Goal: Information Seeking & Learning: Check status

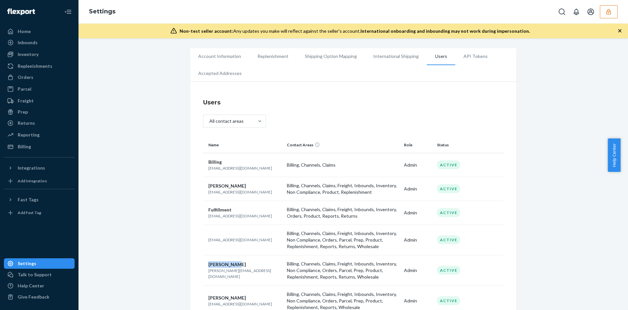
click at [606, 16] on button "button" at bounding box center [609, 11] width 18 height 13
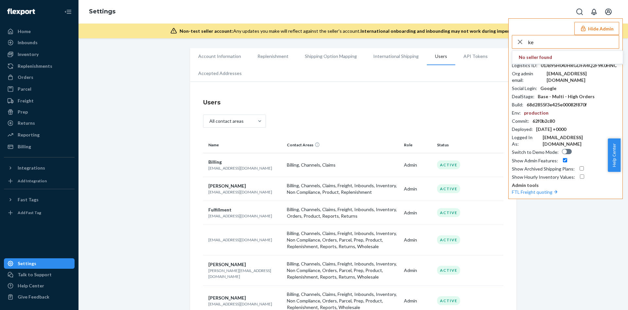
type input "k"
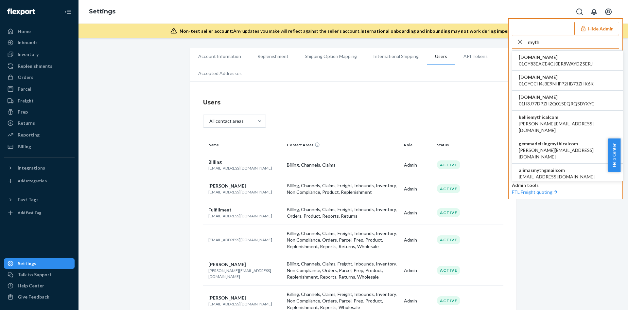
type input "myth"
click at [539, 120] on span "a.castaneda+1@aventus.com" at bounding box center [568, 126] width 98 height 13
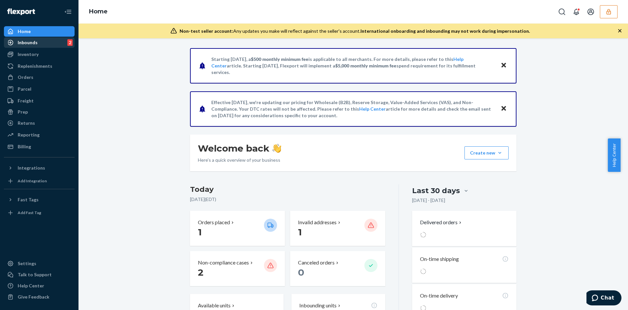
click at [38, 44] on div "Inbounds 2" at bounding box center [39, 42] width 69 height 9
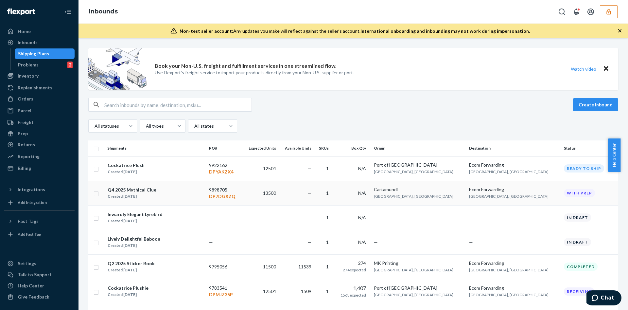
click at [261, 199] on td "13500" at bounding box center [260, 193] width 37 height 25
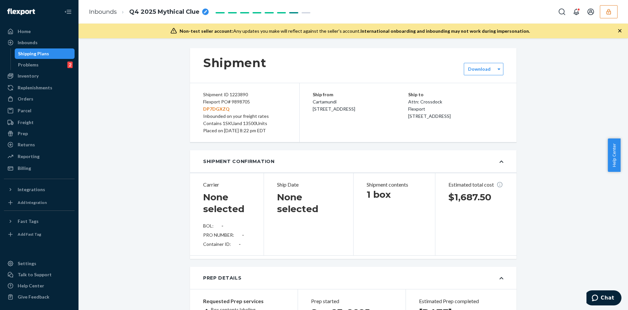
type input "9898705"
type input "8448048731"
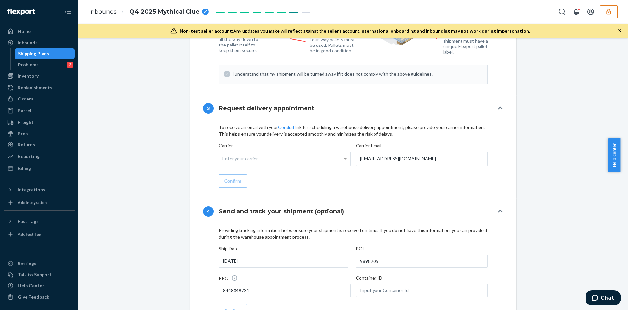
scroll to position [988, 0]
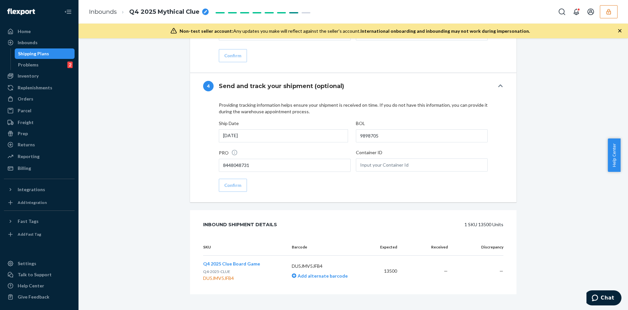
click at [223, 268] on p "Q4-2025-CLUE" at bounding box center [231, 271] width 57 height 7
click at [228, 261] on span "Q4 2025 Clue Board Game" at bounding box center [231, 264] width 57 height 6
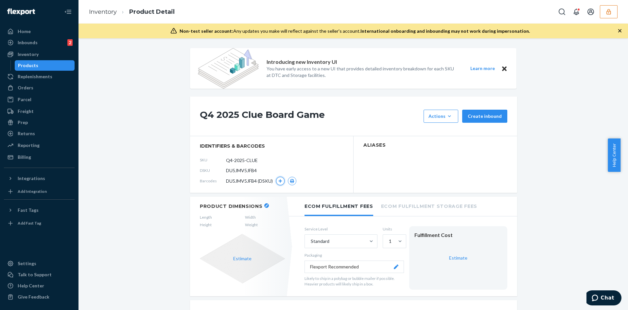
click at [278, 179] on icon "button" at bounding box center [280, 181] width 4 height 4
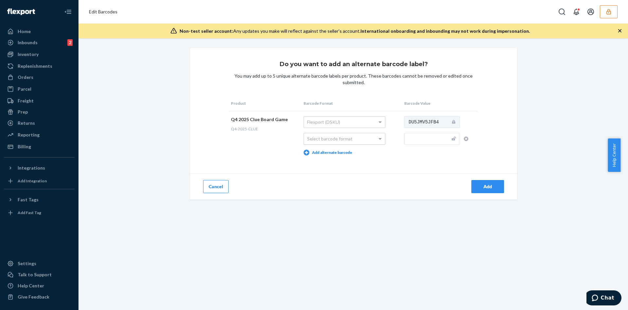
click at [337, 139] on div "Select barcode format" at bounding box center [344, 138] width 81 height 11
click at [427, 142] on input "text" at bounding box center [432, 139] width 56 height 12
type input "700304160140"
click at [365, 137] on div "Manufacturer (UPC/EAN/ISBN)" at bounding box center [344, 138] width 81 height 11
click at [379, 138] on span at bounding box center [380, 139] width 3 height 2
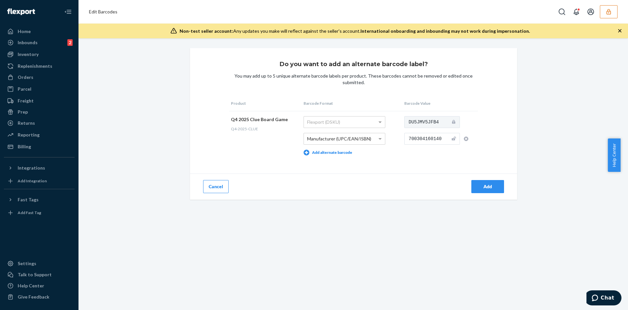
click at [477, 188] on div "Add" at bounding box center [488, 186] width 22 height 7
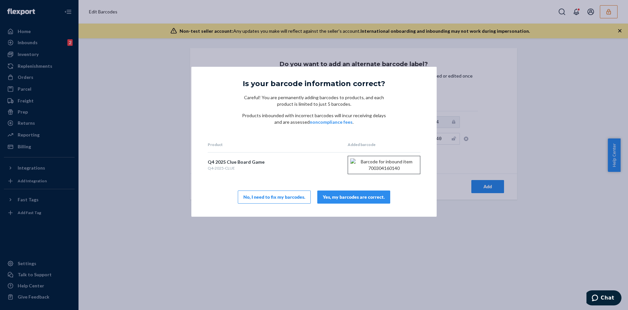
click at [374, 200] on div "Yes, my barcodes are correct." at bounding box center [354, 197] width 62 height 7
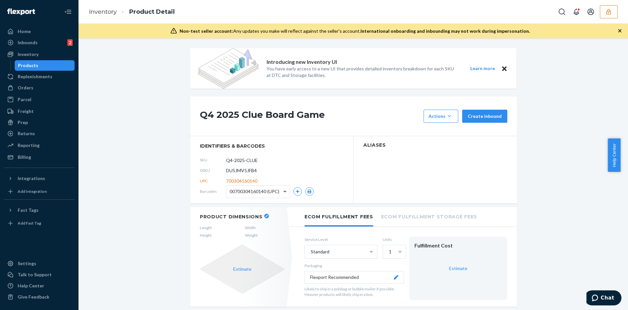
click at [282, 190] on span at bounding box center [286, 192] width 8 height 12
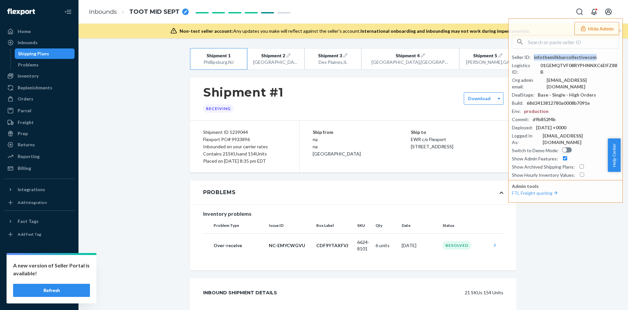
scroll to position [1850, 0]
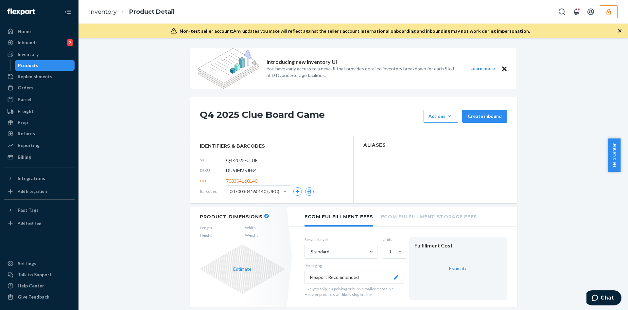
click at [614, 13] on button "button" at bounding box center [609, 11] width 18 height 13
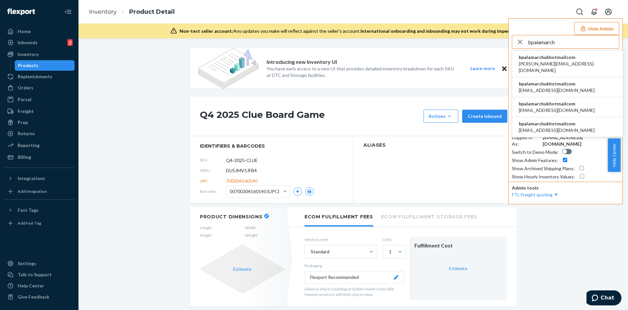
type input "bpalamarch"
click at [564, 58] on span "bpalamarchukhotmailcom" at bounding box center [568, 57] width 98 height 7
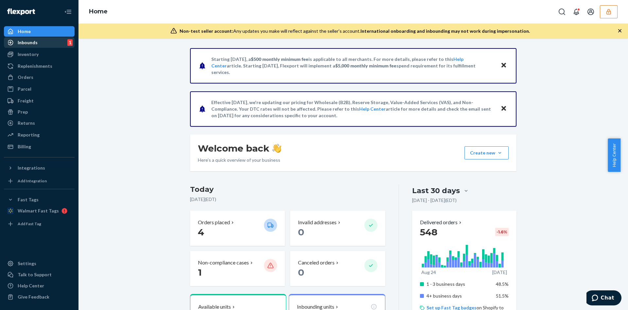
click at [50, 44] on div "Inbounds 1" at bounding box center [39, 42] width 69 height 9
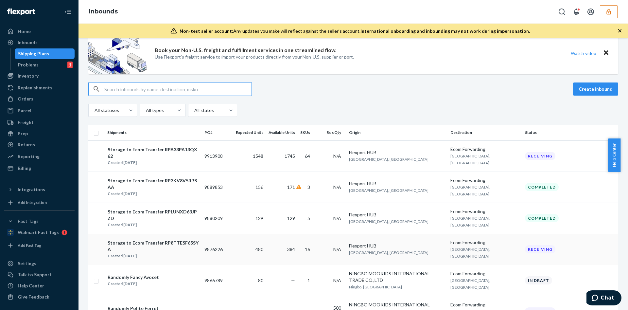
scroll to position [15, 0]
click at [612, 9] on icon "button" at bounding box center [609, 12] width 7 height 7
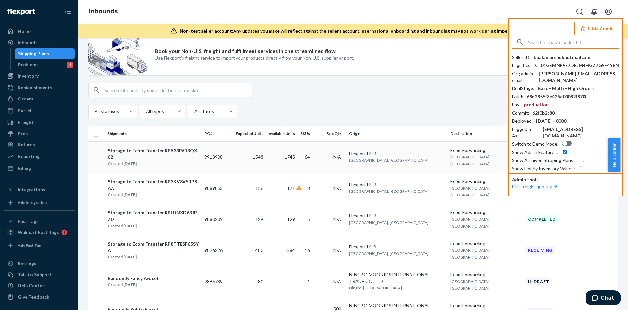
click at [233, 162] on td "9913908" at bounding box center [217, 156] width 31 height 31
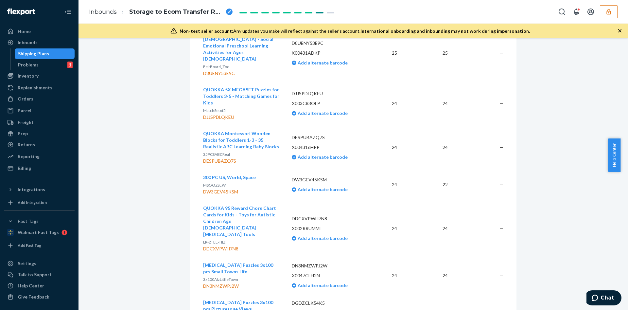
scroll to position [1176, 0]
click at [44, 51] on div "Shipping Plans" at bounding box center [33, 53] width 31 height 7
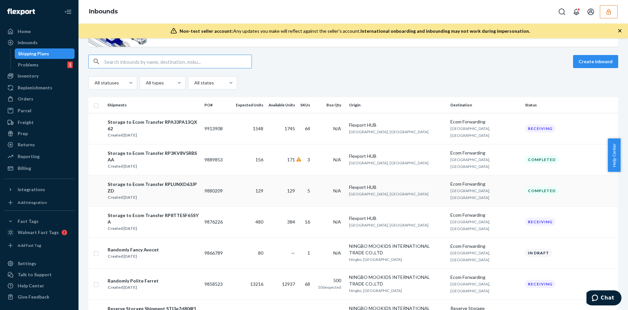
scroll to position [44, 0]
click at [233, 206] on td "9876226" at bounding box center [217, 220] width 31 height 31
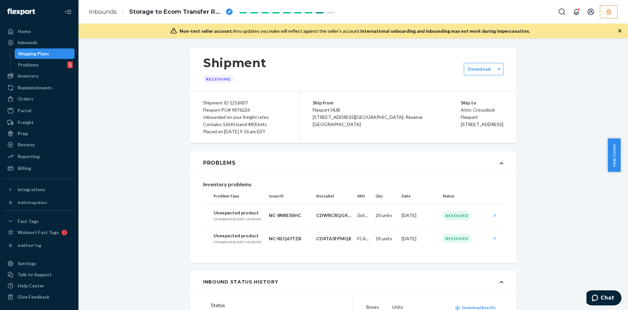
click at [610, 11] on icon "button" at bounding box center [609, 12] width 4 height 6
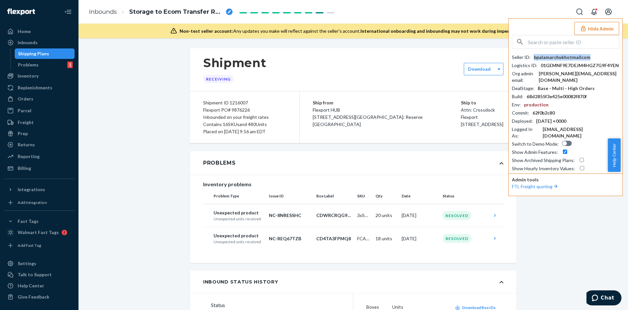
click at [565, 57] on div "bpalamarchukhotmailcom" at bounding box center [562, 57] width 57 height 7
click at [580, 72] on div "b.palamarchuk@hotmail.com" at bounding box center [579, 76] width 80 height 13
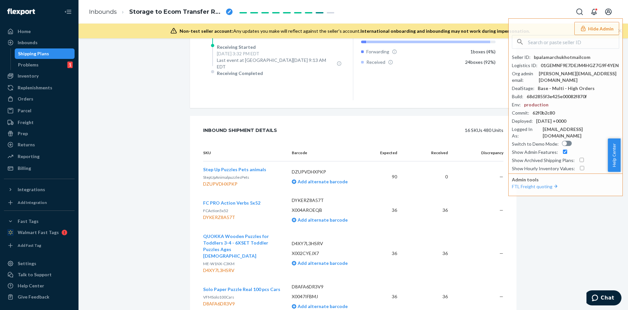
scroll to position [321, 0]
click at [40, 55] on div "Shipping Plans" at bounding box center [33, 53] width 31 height 7
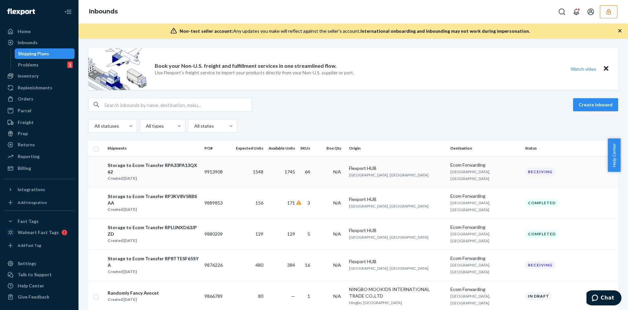
click at [237, 176] on td "1548" at bounding box center [249, 171] width 33 height 31
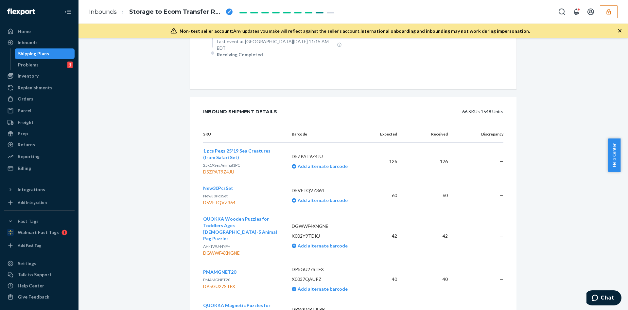
scroll to position [408, 0]
drag, startPoint x: 187, startPoint y: 0, endPoint x: 546, endPoint y: 94, distance: 371.2
click at [609, 5] on button "button" at bounding box center [609, 11] width 18 height 13
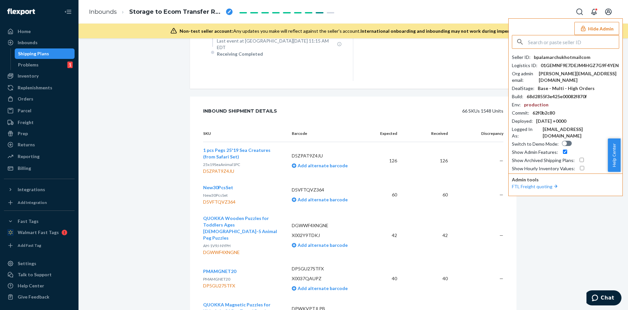
click at [541, 40] on input "text" at bounding box center [573, 41] width 91 height 13
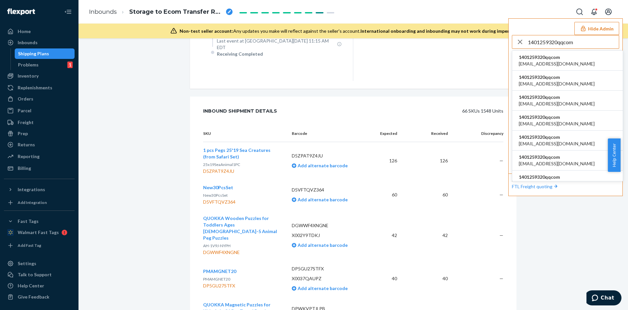
type input "1401259320qqcom"
click at [540, 57] on span "1401259320qqcom" at bounding box center [557, 57] width 76 height 7
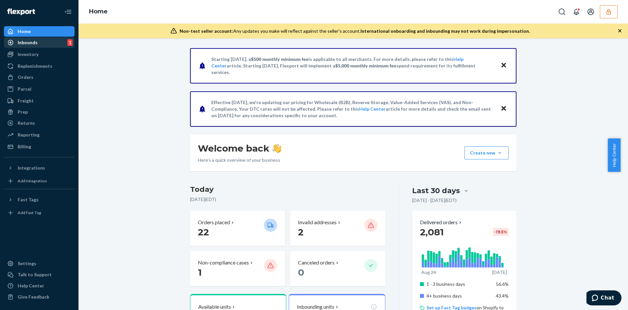
click at [35, 45] on div "Inbounds" at bounding box center [28, 42] width 20 height 7
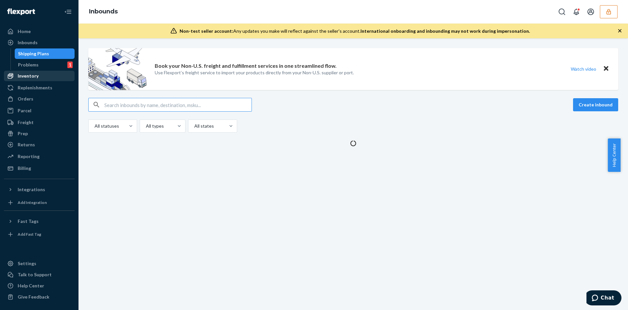
click at [49, 78] on div "Inventory" at bounding box center [39, 75] width 69 height 9
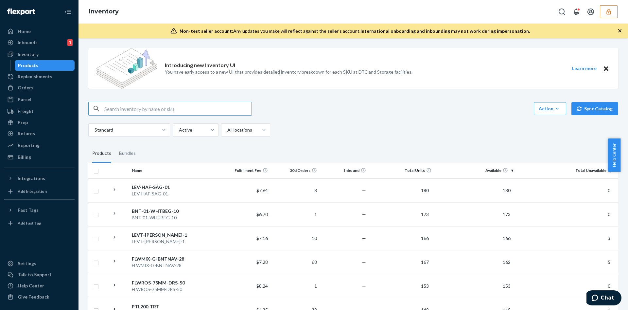
click at [162, 109] on input "text" at bounding box center [177, 108] width 147 height 13
paste input "DRTCVGTPBET"
type input "DRTCVGTPBET"
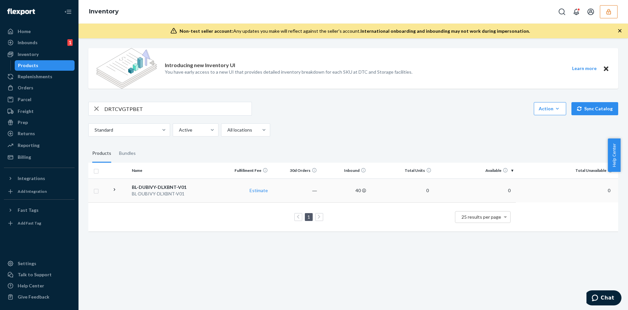
click at [209, 194] on div "BL-DUBIVY-DLXBNT-V01" at bounding box center [175, 193] width 87 height 7
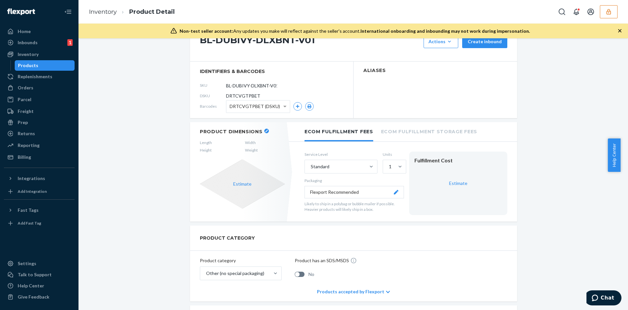
scroll to position [72, 0]
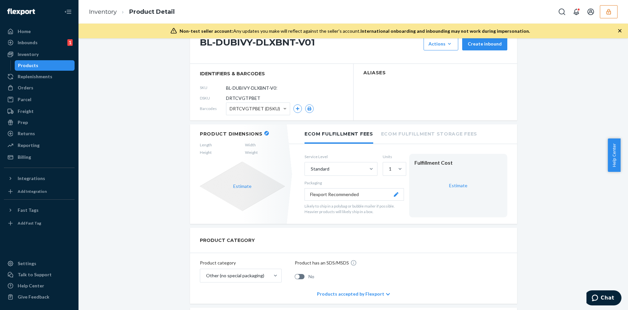
click at [264, 134] on button "button" at bounding box center [266, 133] width 5 height 5
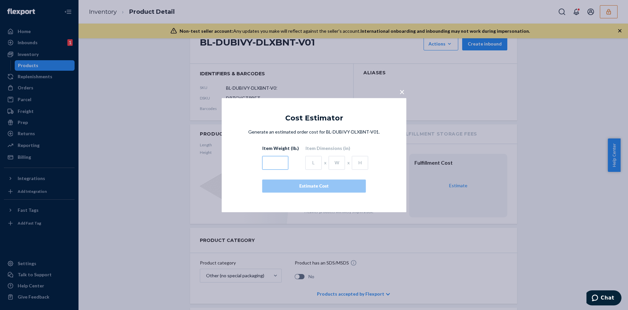
click at [279, 163] on input "text" at bounding box center [275, 163] width 26 height 14
click at [399, 93] on button "×" at bounding box center [402, 90] width 9 height 11
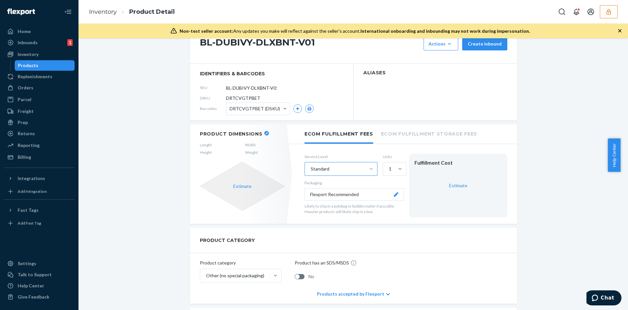
click at [372, 168] on div at bounding box center [371, 169] width 12 height 7
click at [311, 168] on input "Standard" at bounding box center [310, 169] width 1 height 7
click at [372, 168] on div at bounding box center [371, 169] width 12 height 7
click at [311, 168] on input "0 results available. Select is focused ,type to refine list, press Down to open…" at bounding box center [310, 169] width 1 height 7
click at [394, 192] on icon at bounding box center [396, 194] width 5 height 5
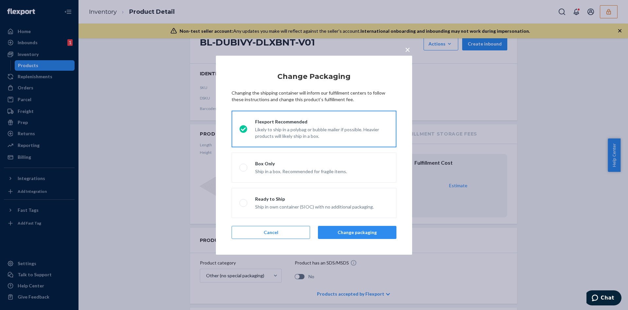
click at [408, 48] on span "×" at bounding box center [407, 49] width 5 height 11
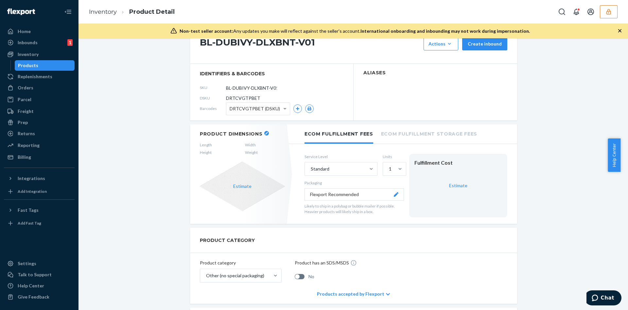
click at [265, 132] on icon "button" at bounding box center [266, 133] width 3 height 3
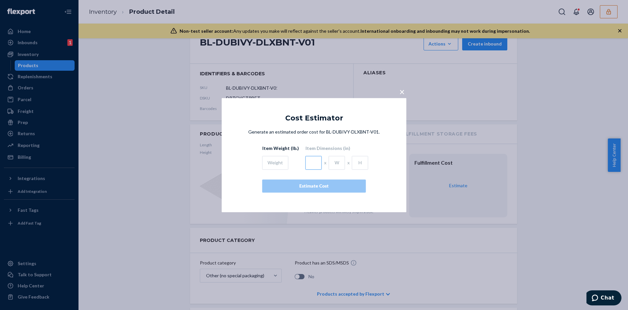
click at [312, 162] on input "text" at bounding box center [314, 163] width 16 height 14
click at [403, 93] on span "×" at bounding box center [401, 91] width 5 height 11
